Goal: Check status: Check status

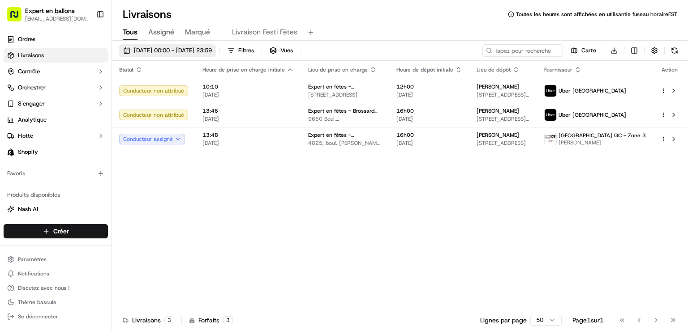
click at [204, 56] on button "15/09/2025 00:00 - 15/09/2025 23:59" at bounding box center [167, 50] width 97 height 13
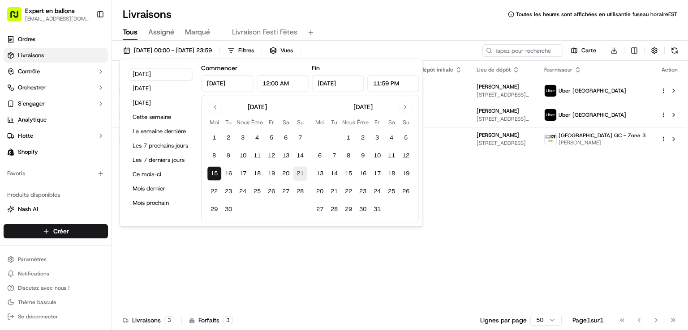
click at [296, 171] on button "21" at bounding box center [300, 174] width 14 height 14
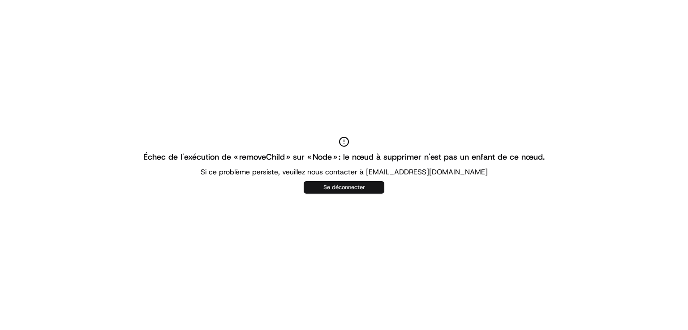
click at [323, 182] on button "Se déconnecter" at bounding box center [344, 187] width 81 height 13
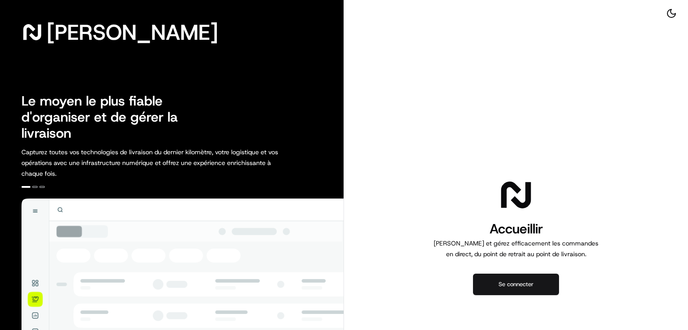
click at [513, 290] on button "Se connecter" at bounding box center [516, 284] width 86 height 21
